Goal: Task Accomplishment & Management: Use online tool/utility

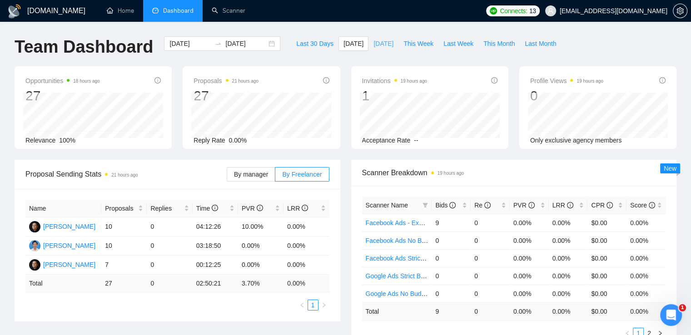
click at [373, 39] on span "[DATE]" at bounding box center [383, 44] width 20 height 10
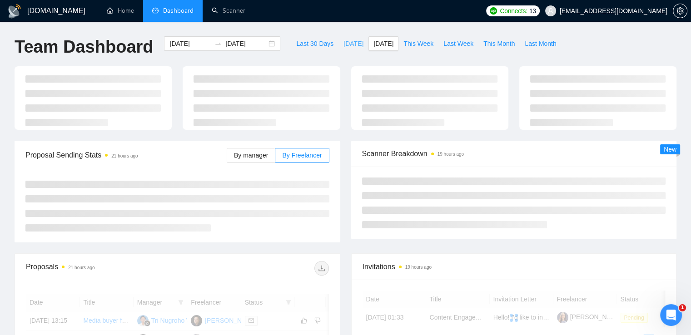
click at [343, 42] on span "[DATE]" at bounding box center [353, 44] width 20 height 10
type input "2025-08-28"
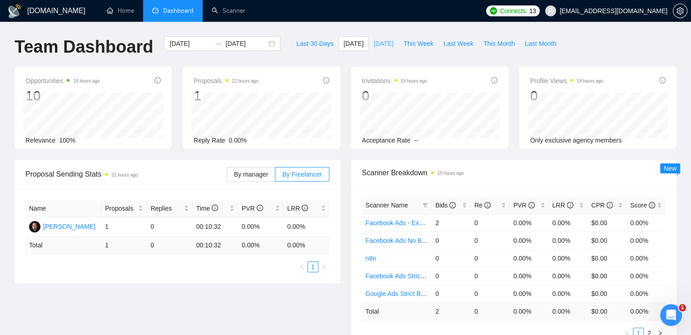
click at [374, 46] on span "[DATE]" at bounding box center [383, 44] width 20 height 10
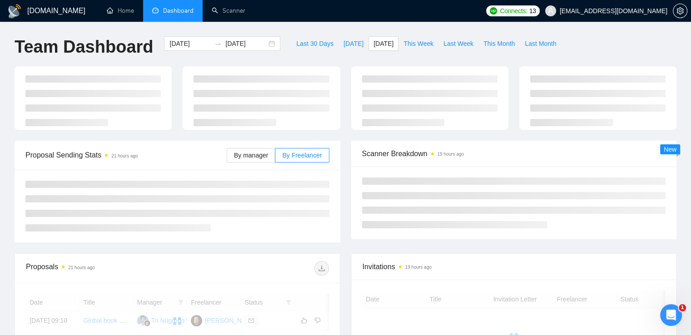
type input "[DATE]"
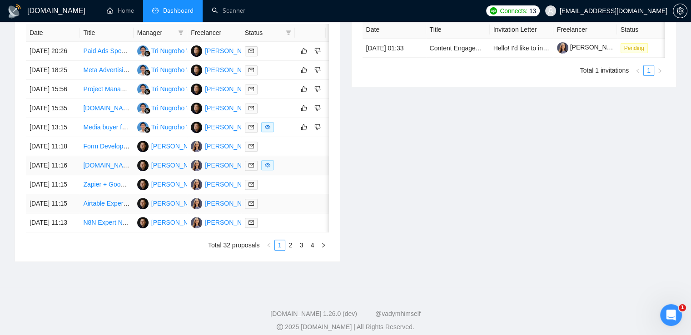
scroll to position [409, 0]
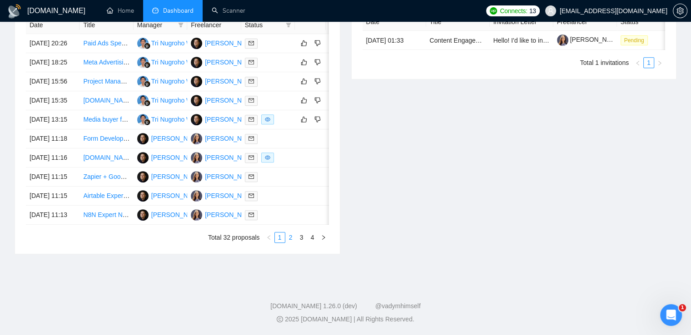
click at [289, 243] on link "2" at bounding box center [291, 238] width 10 height 10
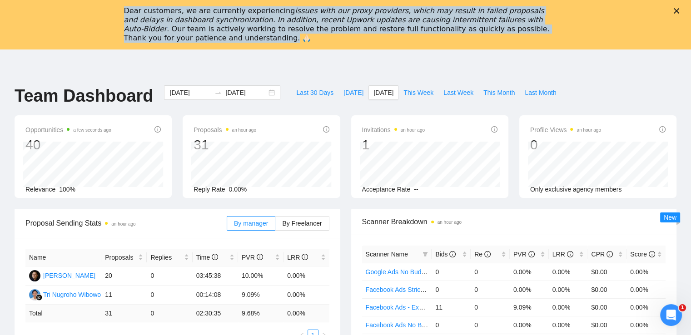
drag, startPoint x: 125, startPoint y: 9, endPoint x: 565, endPoint y: 31, distance: 440.4
click at [569, 31] on div "Dear customers, we are currently experiencing issues with our proxy providers, …" at bounding box center [345, 25] width 691 height 42
copy div "Dear customers, we are currently experiencing issues with our proxy providers, …"
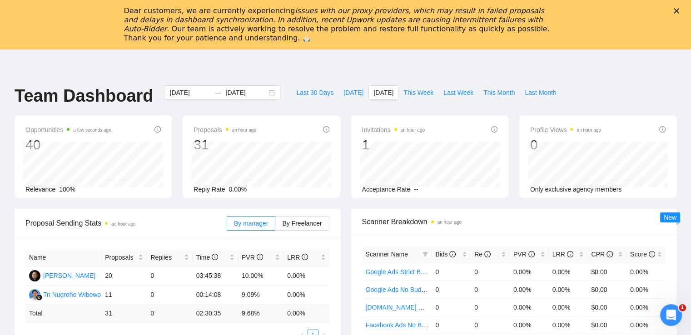
click at [679, 8] on div "Dear customers, we are currently experiencing issues with our proxy providers, …" at bounding box center [345, 25] width 691 height 42
click at [679, 10] on polygon "Закрыть" at bounding box center [676, 10] width 5 height 5
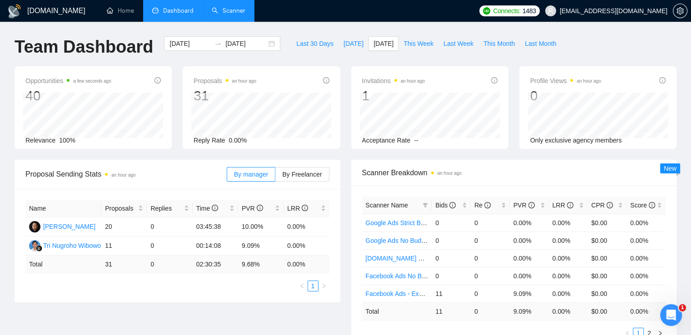
click at [237, 11] on link "Scanner" at bounding box center [229, 11] width 34 height 8
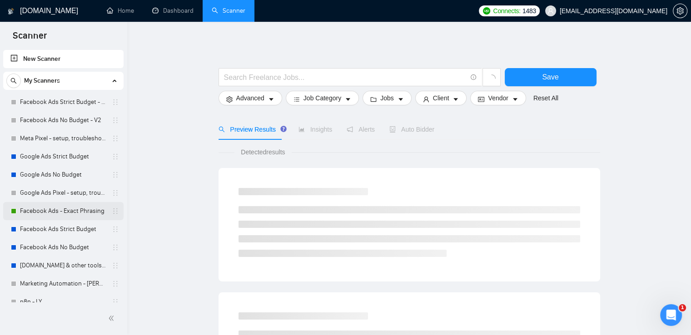
click at [54, 213] on link "Facebook Ads - Exact Phrasing" at bounding box center [63, 211] width 86 height 18
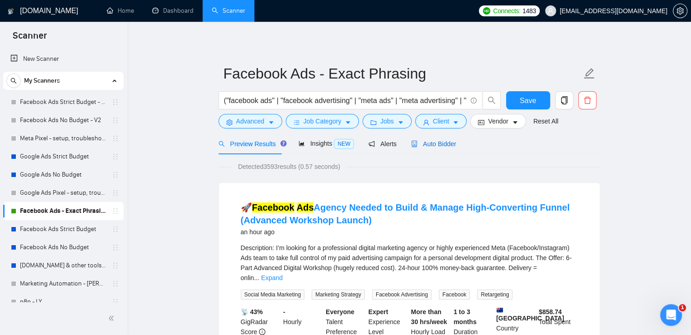
click at [449, 145] on span "Auto Bidder" at bounding box center [433, 143] width 45 height 7
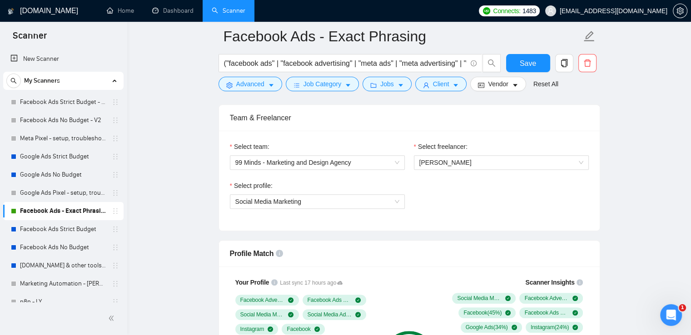
scroll to position [545, 0]
